Goal: Information Seeking & Learning: Find specific page/section

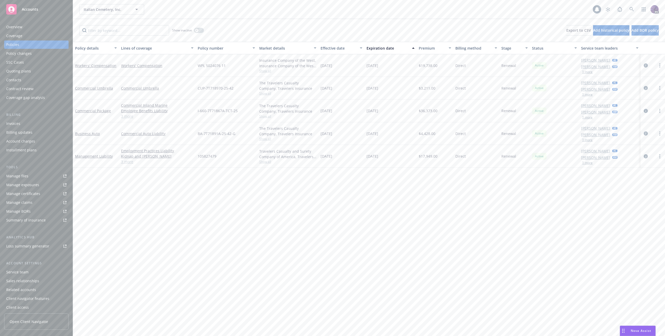
click at [175, 4] on div "Italian Cemetery, Inc. Italian Cemetery, Inc." at bounding box center [335, 9] width 513 height 10
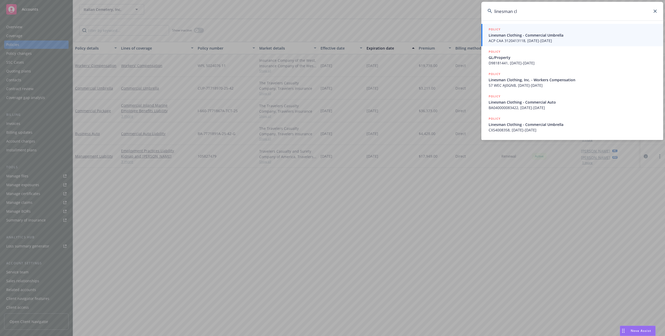
type input "linesman clo"
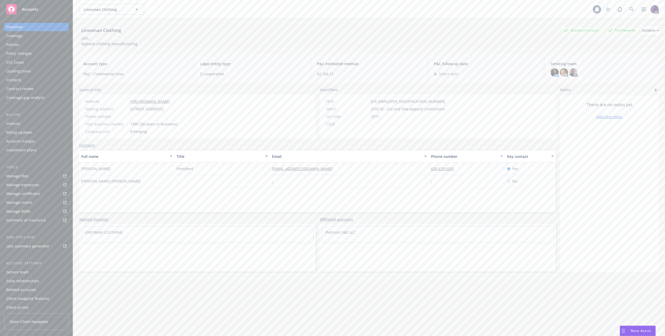
click at [23, 44] on div "Policies" at bounding box center [36, 45] width 60 height 8
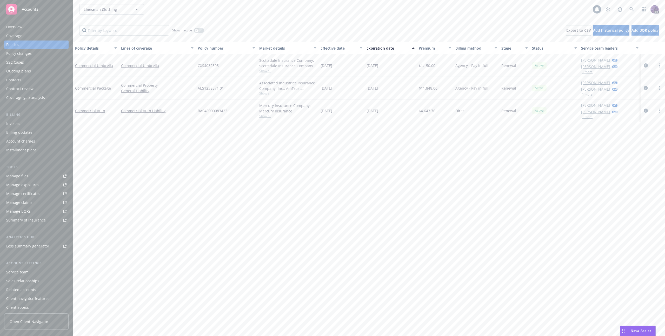
click at [270, 96] on div "Associated Industries Insurance Company, Inc., AmTrust Financial Services, RT S…" at bounding box center [287, 88] width 61 height 23
click at [268, 93] on span "Show all" at bounding box center [287, 93] width 57 height 4
click at [35, 185] on div "Manage exposures" at bounding box center [22, 185] width 33 height 8
click at [645, 110] on icon "circleInformation" at bounding box center [645, 111] width 4 height 4
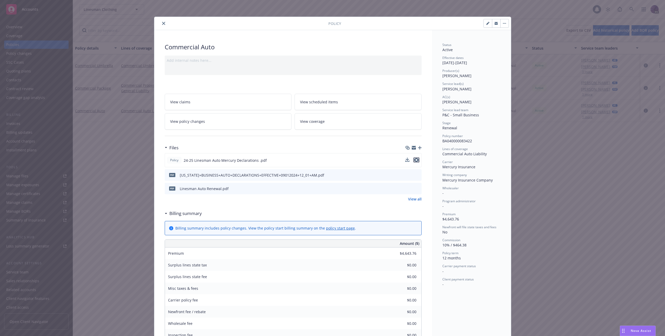
click at [414, 160] on icon "preview file" at bounding box center [416, 160] width 5 height 4
